Goal: Check status: Check status

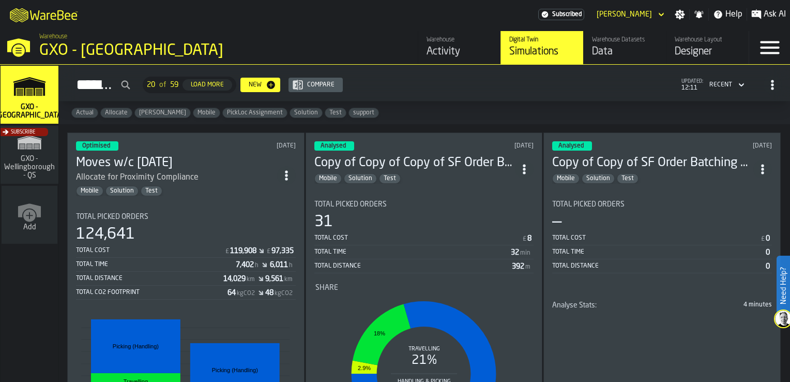
click at [314, 231] on div "Total Cost £ 8 Total Time 32 min Total Distance 392 m" at bounding box center [424, 252] width 220 height 42
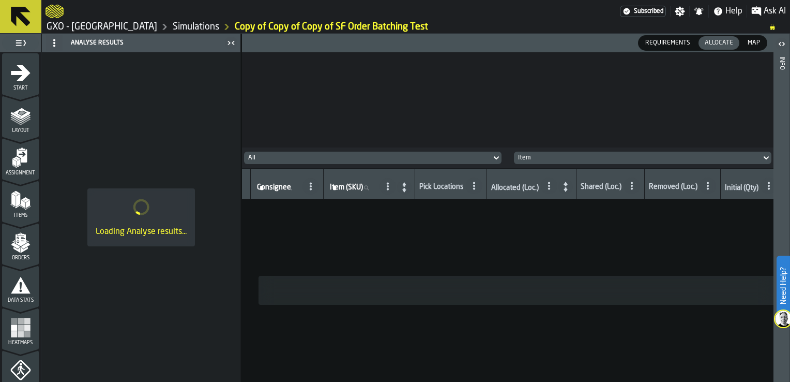
click at [82, 28] on link "GXO - [GEOGRAPHIC_DATA]" at bounding box center [102, 26] width 111 height 11
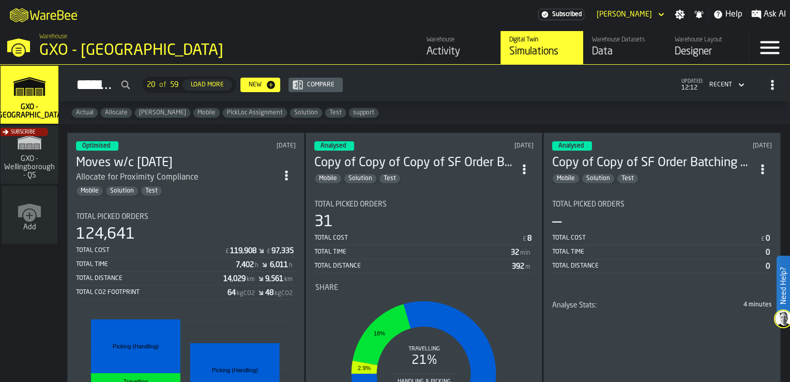
drag, startPoint x: 786, startPoint y: 103, endPoint x: 790, endPoint y: 131, distance: 28.7
click at [790, 131] on html "Need Help? M A K I N G W A R E H O U S E S M O R E EF F I C I E N T Subscribed …" at bounding box center [395, 191] width 790 height 382
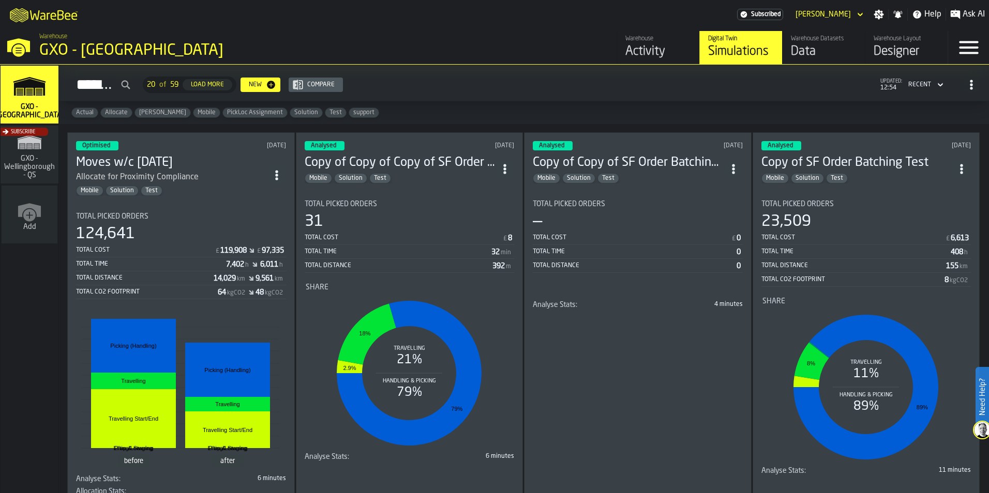
click at [644, 46] on div "Activity" at bounding box center [658, 51] width 66 height 17
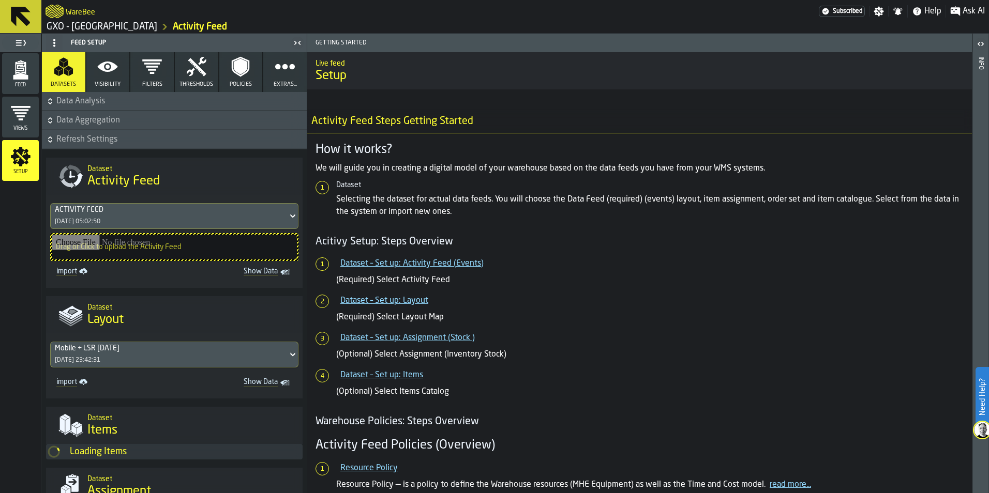
click at [109, 25] on link "GXO - [GEOGRAPHIC_DATA]" at bounding box center [102, 26] width 111 height 11
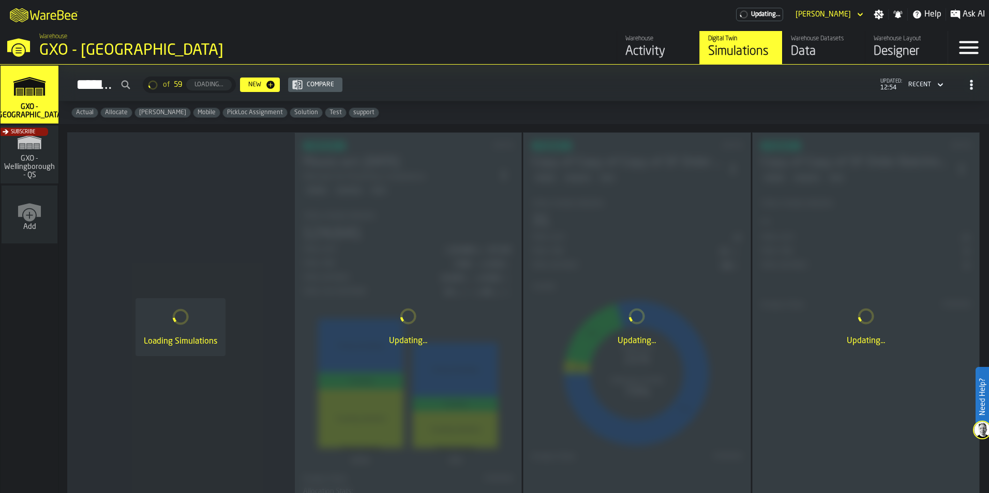
click at [687, 46] on div "Activity" at bounding box center [658, 51] width 66 height 17
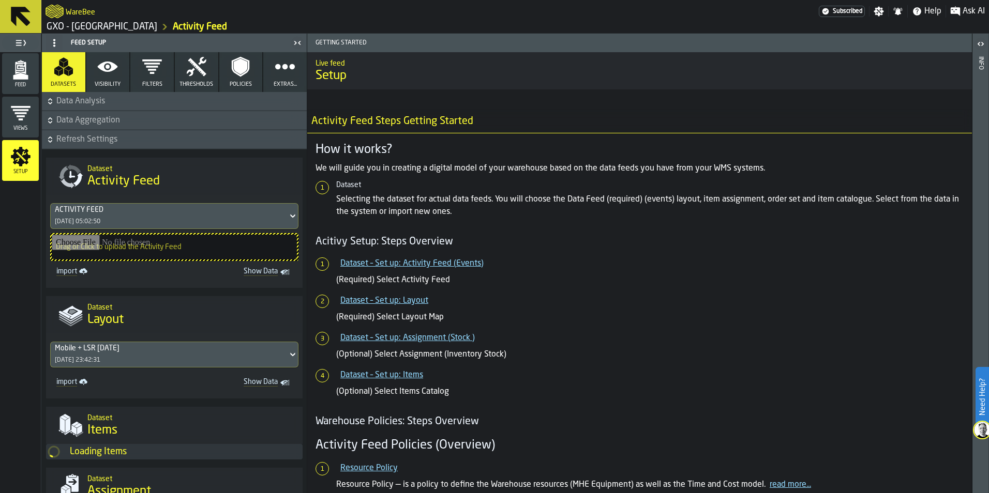
click at [24, 74] on icon "menu Feed" at bounding box center [20, 69] width 21 height 21
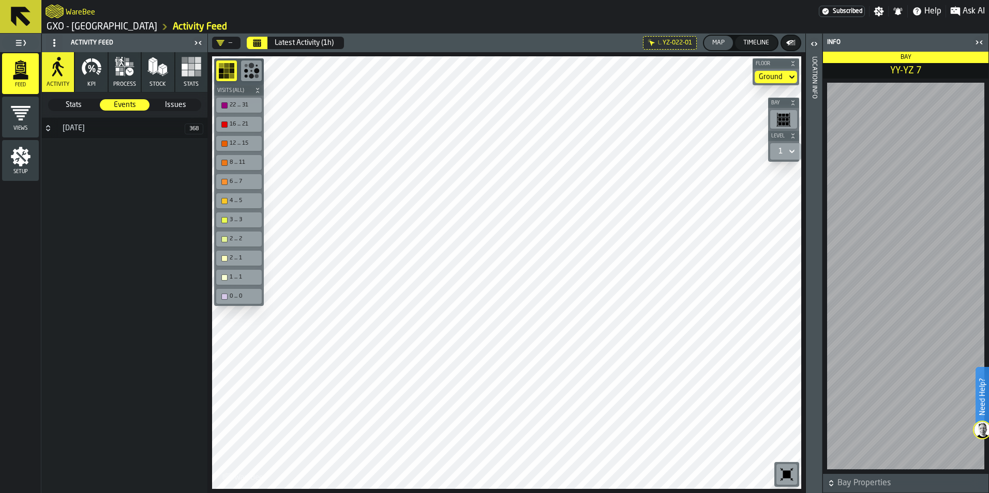
click at [790, 45] on icon "button-toggle-Close me" at bounding box center [979, 42] width 12 height 12
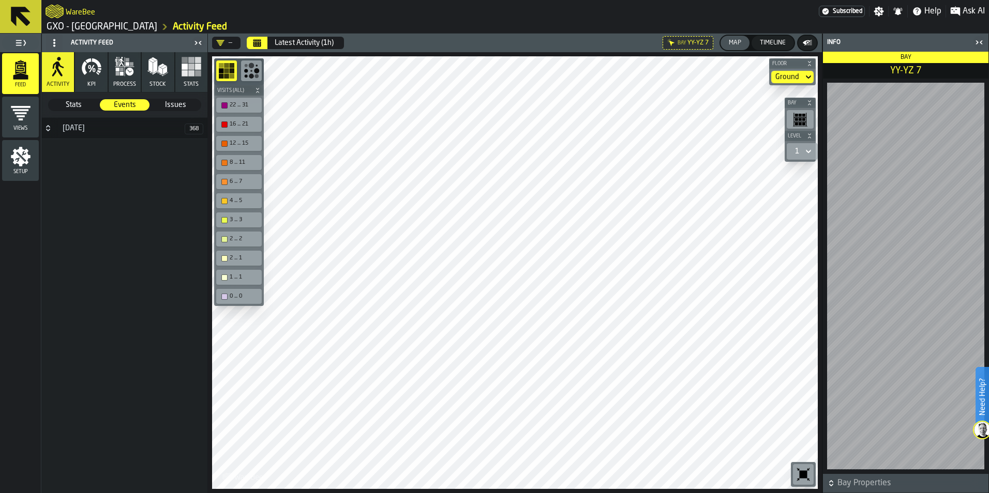
click at [790, 46] on icon "button-toggle-Close me" at bounding box center [979, 42] width 12 height 12
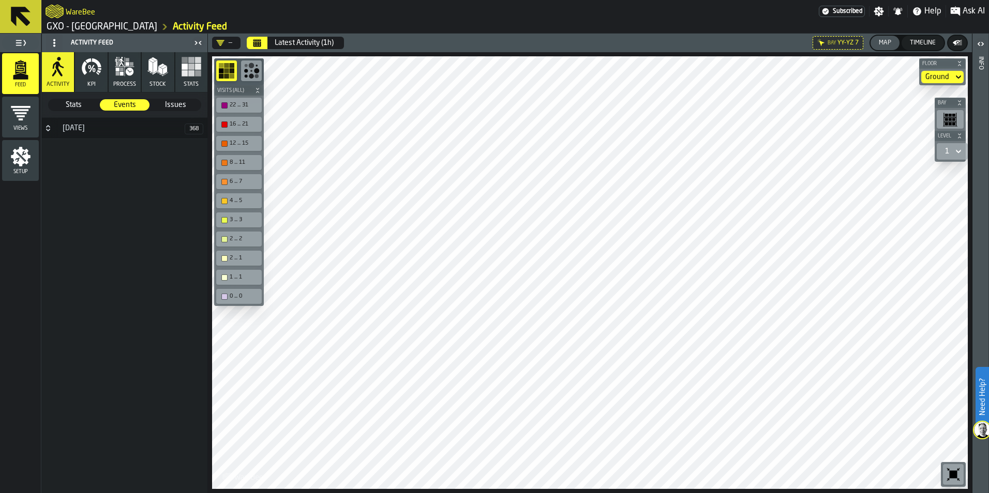
click at [790, 41] on icon "button-toggle-Open" at bounding box center [981, 44] width 12 height 12
